Goal: Information Seeking & Learning: Learn about a topic

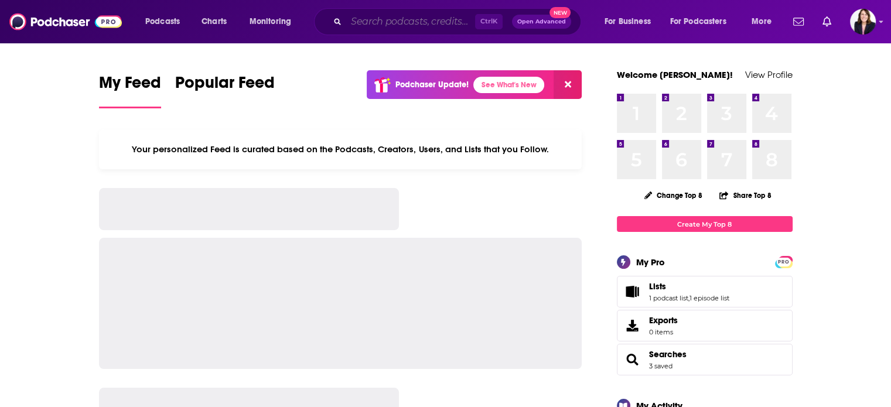
click at [372, 27] on input "Search podcasts, credits, & more..." at bounding box center [410, 21] width 129 height 19
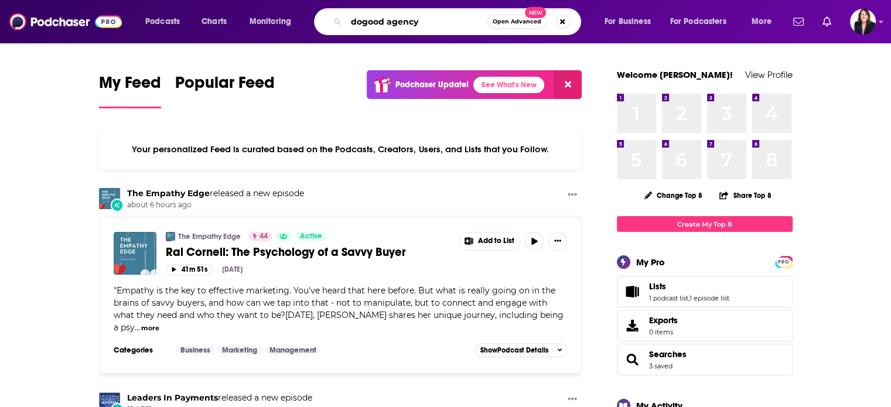
type input "dogood agency"
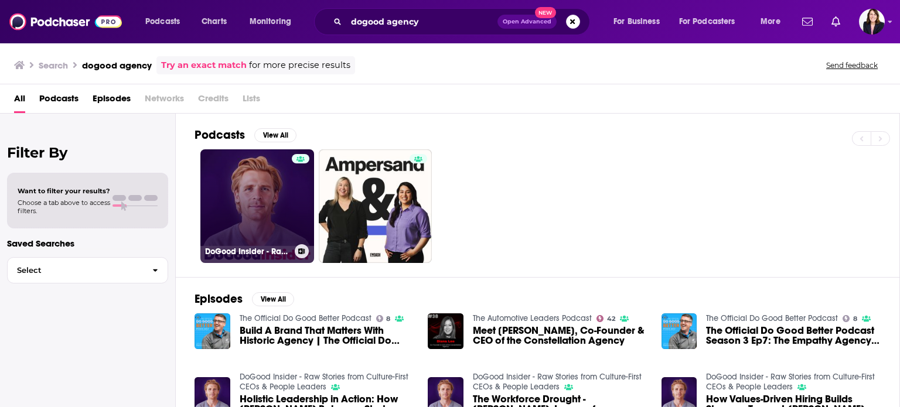
click at [286, 192] on link "DoGood Insider - Raw Stories from Culture-First CEOs & People Leaders" at bounding box center [257, 206] width 114 height 114
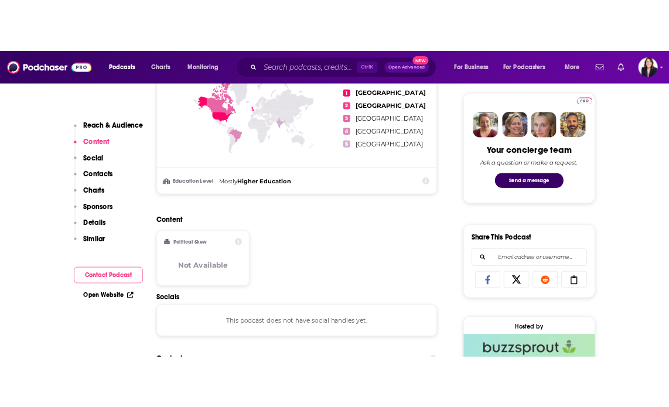
scroll to position [586, 0]
